Goal: Communication & Community: Connect with others

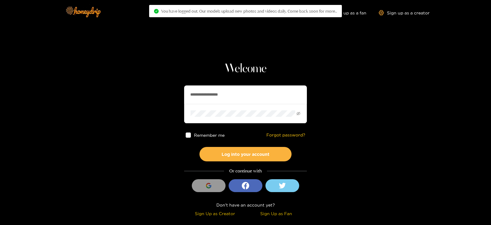
click at [222, 100] on input "**********" at bounding box center [245, 94] width 123 height 18
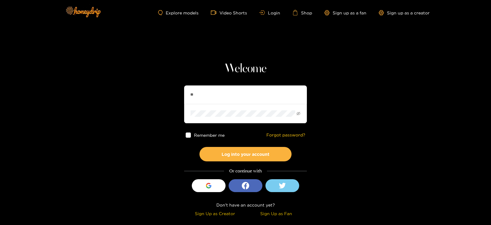
type input "*"
type input "********"
click at [199, 147] on button "Log into your account" at bounding box center [245, 154] width 92 height 14
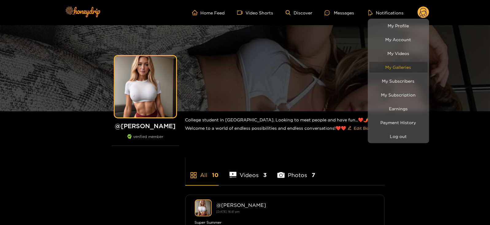
click at [391, 65] on link "My Galleries" at bounding box center [398, 67] width 58 height 11
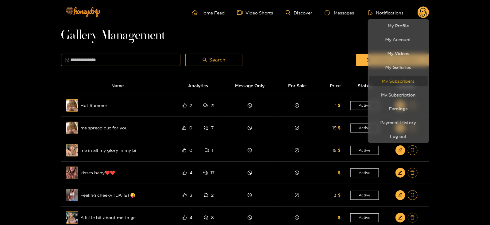
click at [389, 81] on link "My Subscribers" at bounding box center [398, 80] width 58 height 11
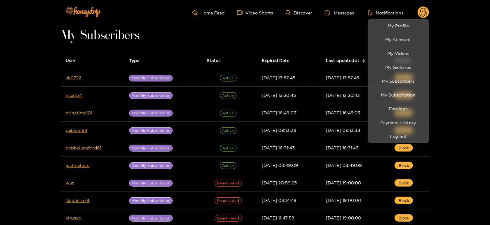
click at [72, 77] on div at bounding box center [245, 112] width 490 height 225
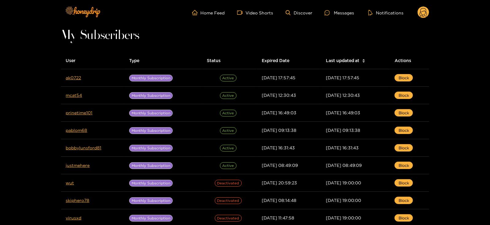
click at [72, 77] on link "ak0722" at bounding box center [73, 77] width 15 height 5
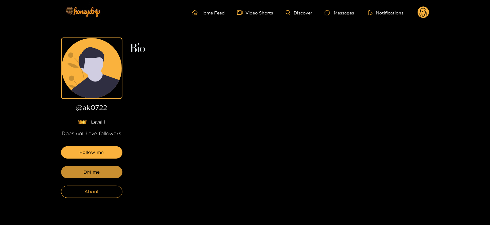
click at [90, 174] on span "DM me" at bounding box center [91, 171] width 16 height 7
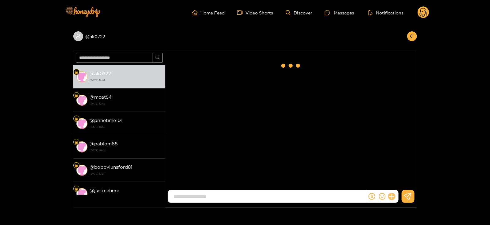
click at [394, 194] on button at bounding box center [392, 196] width 10 height 10
click at [402, 183] on icon at bounding box center [403, 181] width 6 height 6
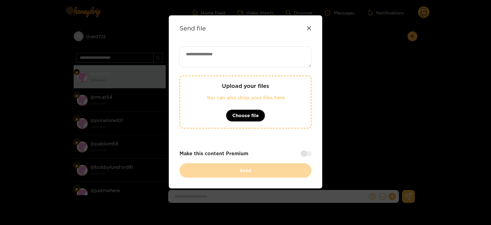
paste textarea "**********"
click at [241, 60] on textarea at bounding box center [245, 56] width 132 height 21
type textarea "**********"
click at [230, 105] on div "Upload your files You can also drop your files here Choose file" at bounding box center [245, 101] width 132 height 53
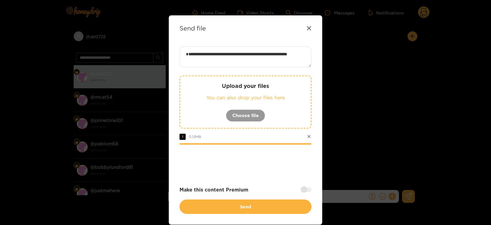
click at [307, 186] on div "Make this content Premium" at bounding box center [245, 189] width 132 height 7
click at [303, 191] on div at bounding box center [306, 189] width 11 height 5
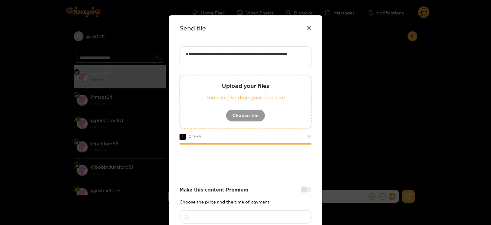
click at [274, 209] on div "Make this content Premium Choose the price and the time of payment 1 hour 24 ho…" at bounding box center [245, 214] width 132 height 57
click at [266, 215] on input "number" at bounding box center [245, 217] width 132 height 14
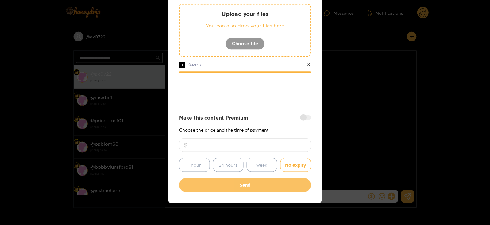
scroll to position [74, 0]
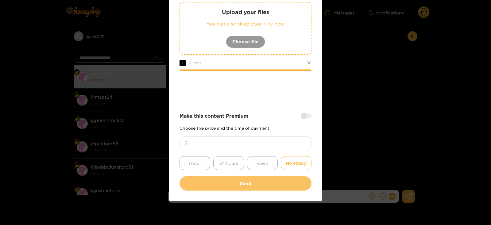
type input "*"
click at [230, 183] on button "Send" at bounding box center [245, 183] width 132 height 14
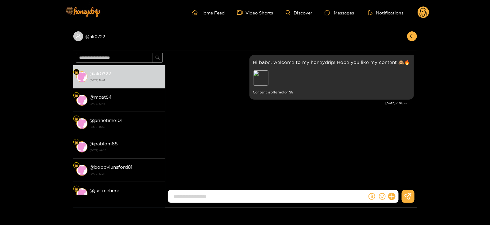
scroll to position [37, 0]
